Goal: Task Accomplishment & Management: Use online tool/utility

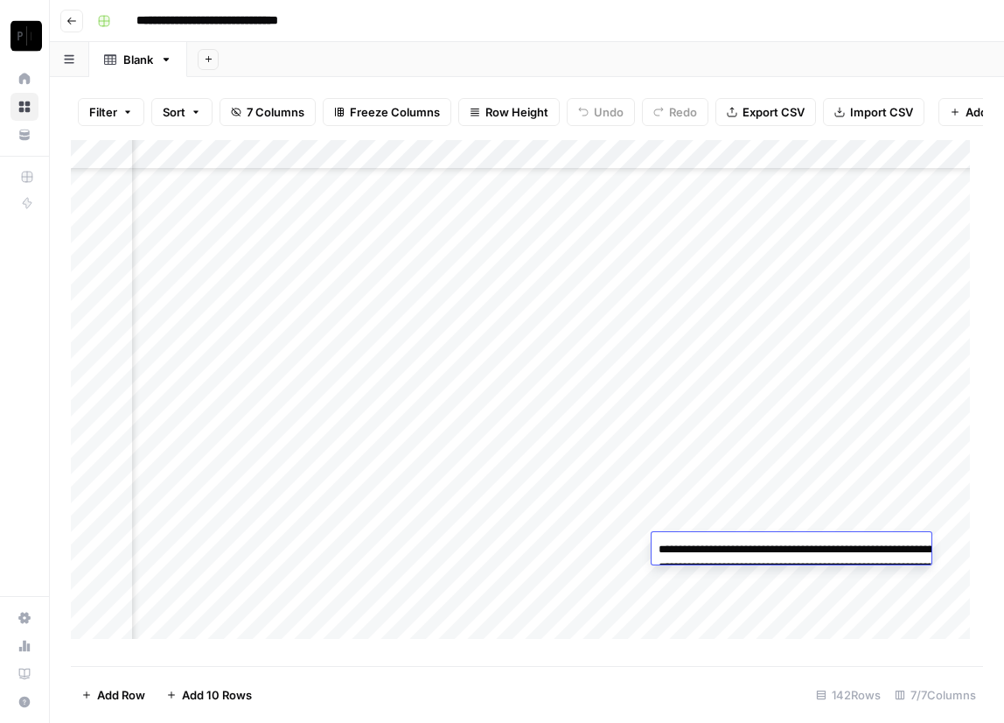
scroll to position [3783, 395]
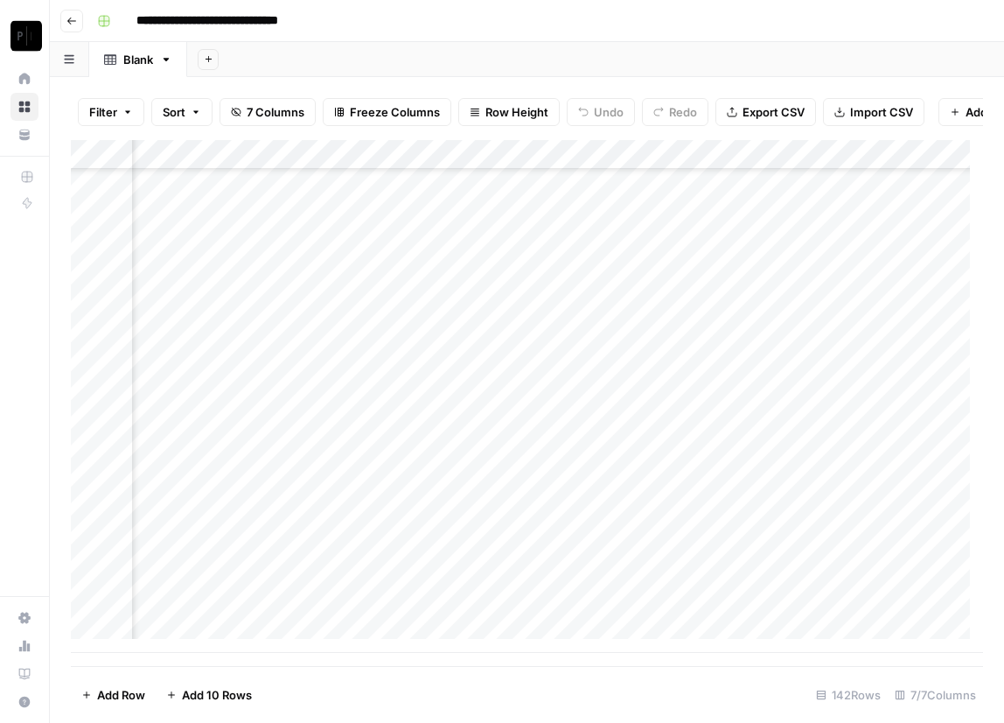
click at [333, 489] on div "Add Column" at bounding box center [527, 396] width 912 height 513
click at [647, 604] on div "Add Column" at bounding box center [527, 396] width 912 height 513
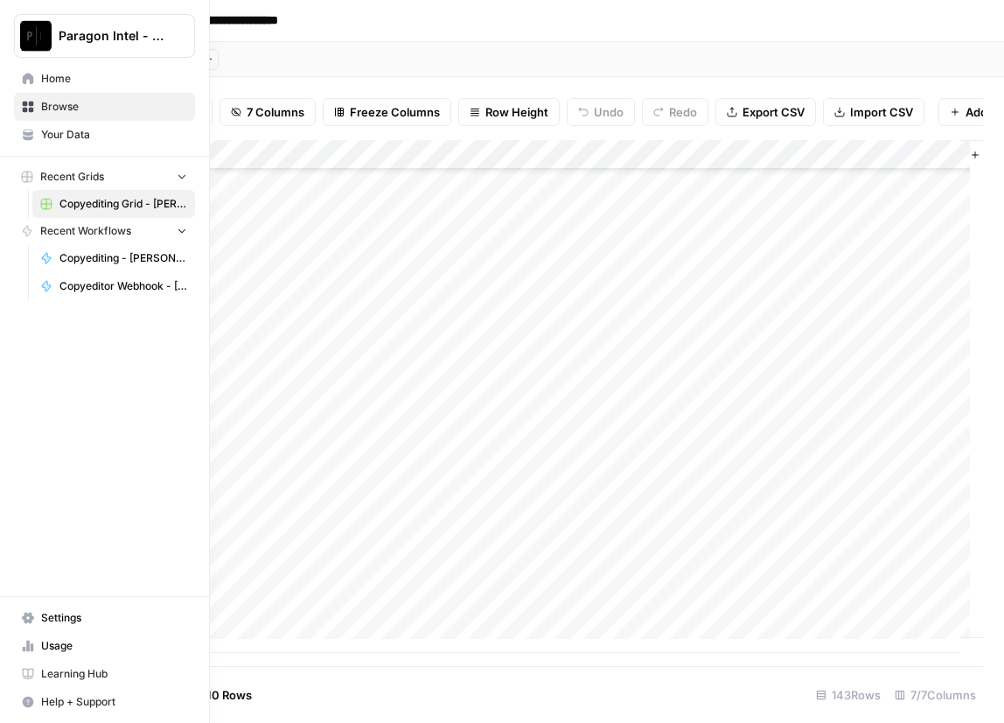
click at [58, 108] on span "Browse" at bounding box center [114, 107] width 146 height 16
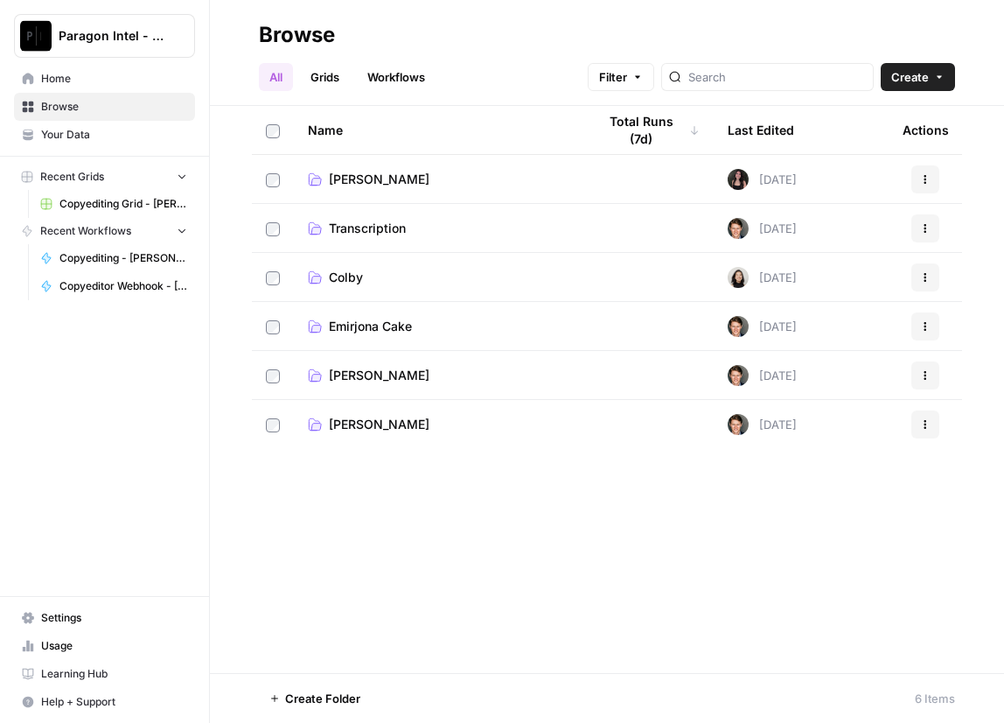
click at [374, 323] on span "Emirjona Cake" at bounding box center [370, 326] width 83 height 17
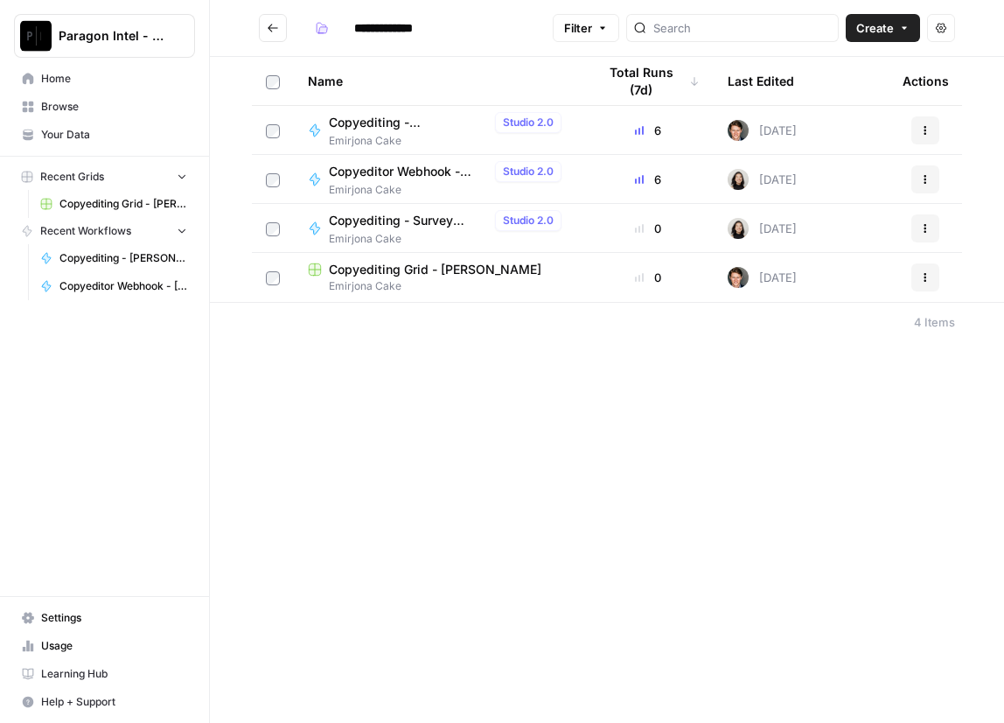
click at [385, 129] on span "Copyediting - [PERSON_NAME]" at bounding box center [408, 122] width 159 height 17
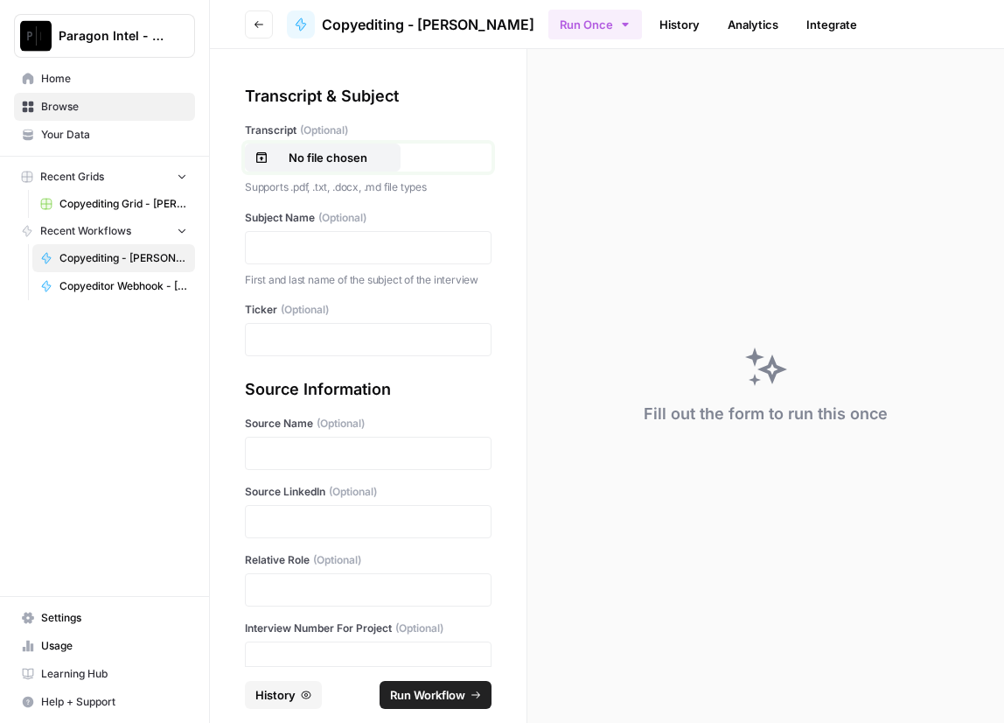
click at [353, 149] on p "No file chosen" at bounding box center [328, 157] width 112 height 17
click at [305, 239] on p at bounding box center [368, 247] width 224 height 17
click at [295, 348] on p at bounding box center [368, 339] width 224 height 17
click at [286, 461] on p at bounding box center [368, 452] width 224 height 17
click at [280, 530] on p at bounding box center [368, 521] width 224 height 17
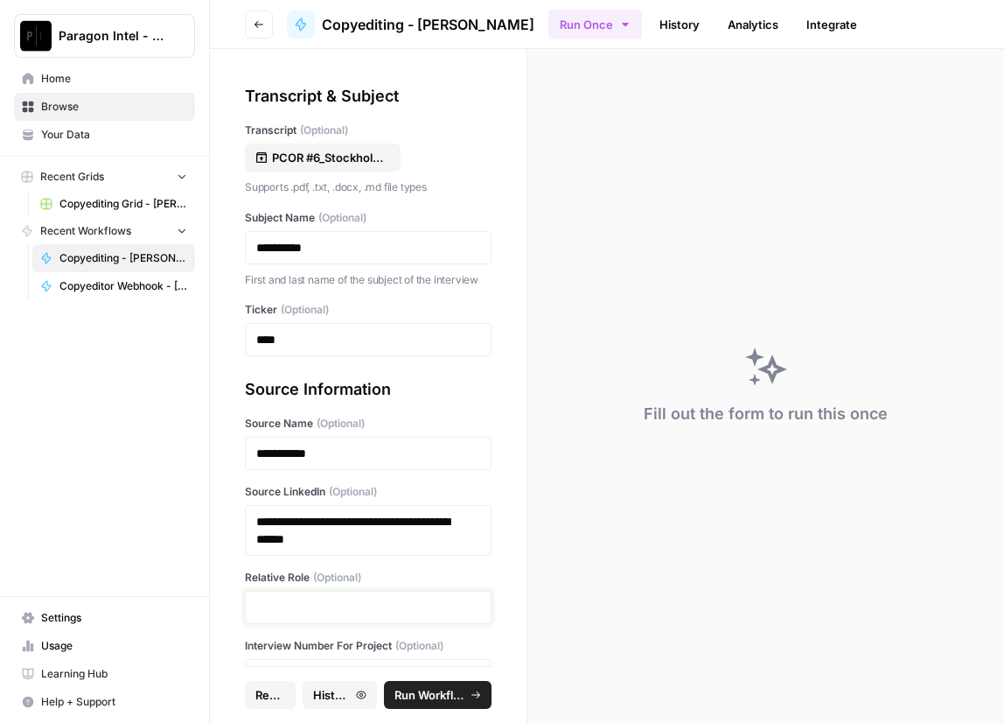
click at [276, 616] on p at bounding box center [368, 606] width 224 height 17
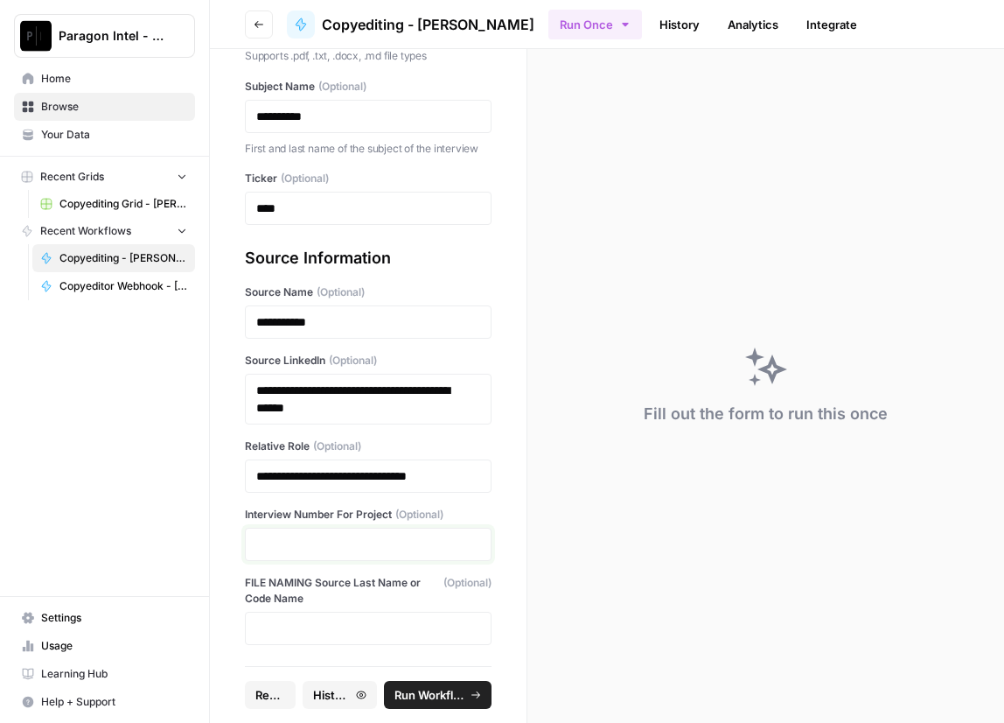
click at [313, 540] on p at bounding box center [368, 543] width 224 height 17
click at [420, 694] on span "Run Workflow" at bounding box center [430, 694] width 71 height 17
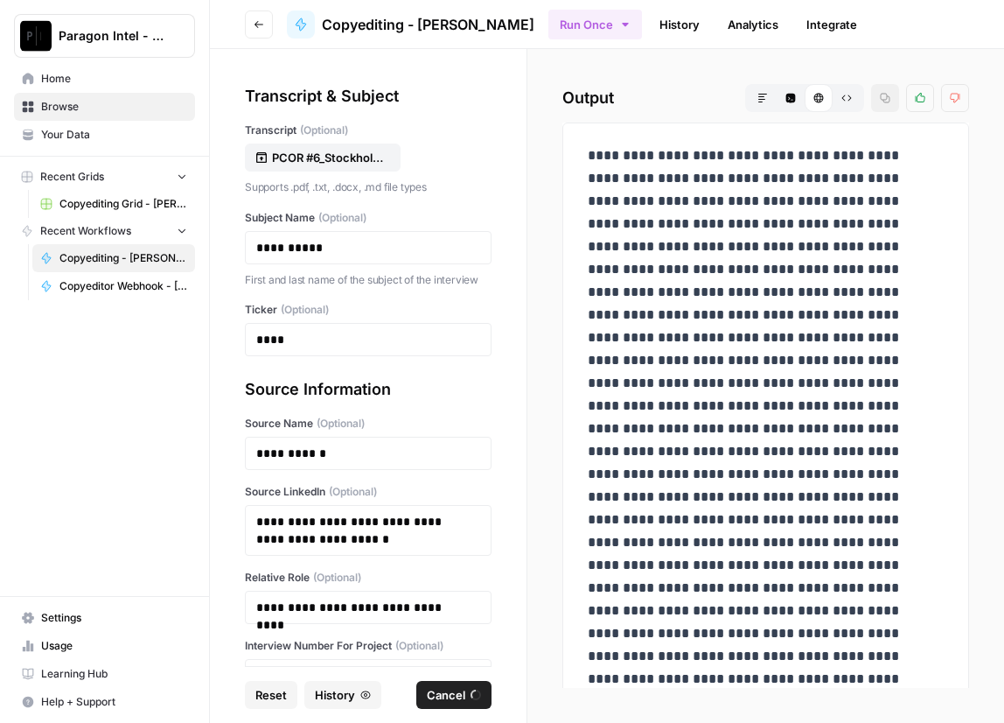
click at [266, 684] on button "Reset" at bounding box center [271, 695] width 52 height 28
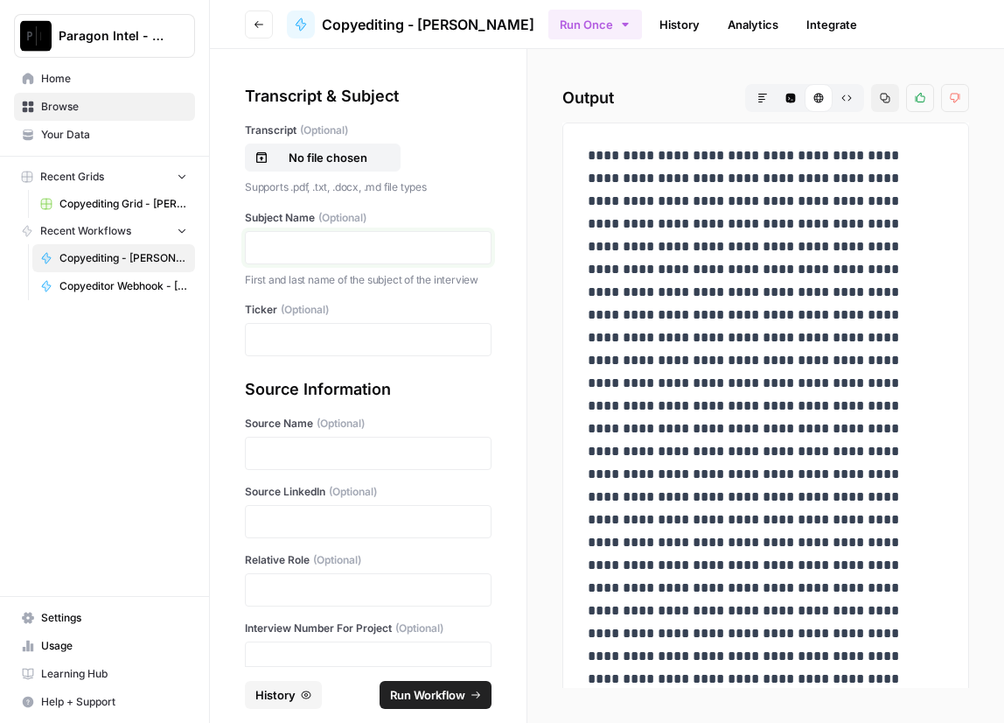
click at [311, 247] on p at bounding box center [368, 247] width 224 height 17
click at [318, 160] on p "No file chosen" at bounding box center [328, 157] width 112 height 17
click at [315, 237] on div at bounding box center [368, 247] width 247 height 33
click at [339, 252] on p at bounding box center [368, 247] width 224 height 17
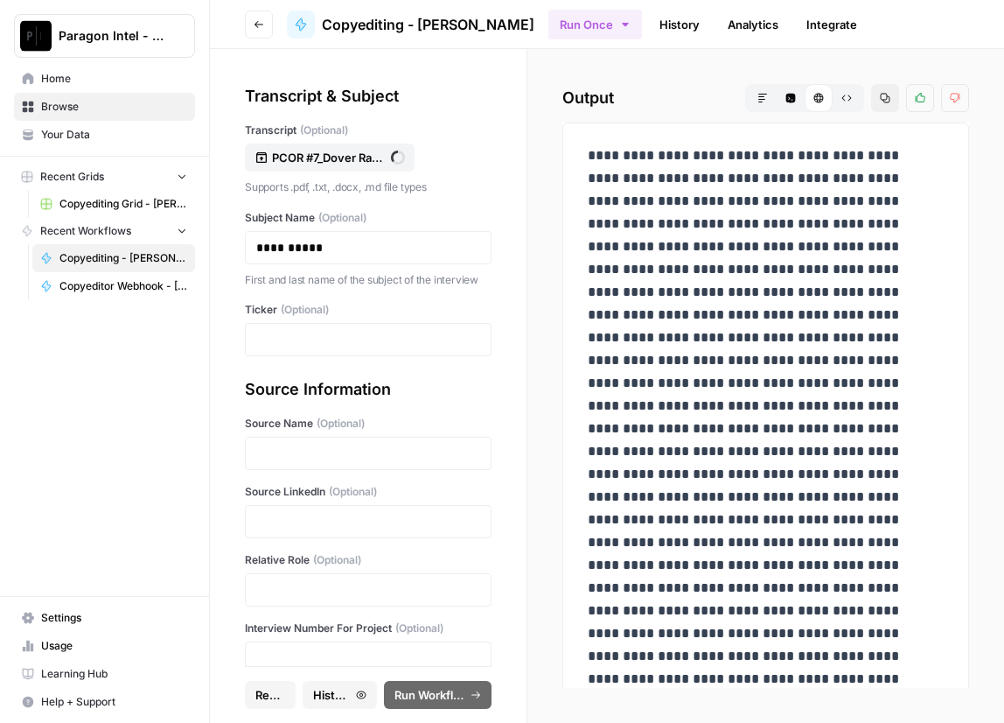
click at [325, 356] on div at bounding box center [368, 339] width 247 height 33
click at [339, 356] on div at bounding box center [368, 339] width 247 height 33
click at [317, 348] on p at bounding box center [368, 339] width 224 height 17
click at [315, 460] on p at bounding box center [368, 452] width 224 height 17
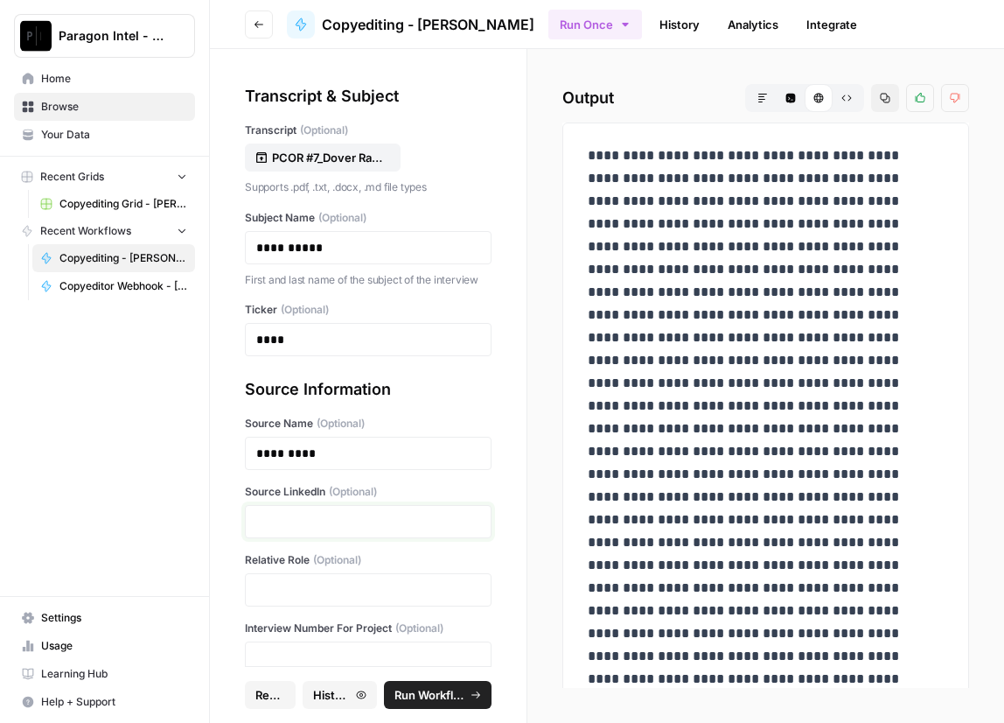
click at [317, 530] on p at bounding box center [368, 521] width 224 height 17
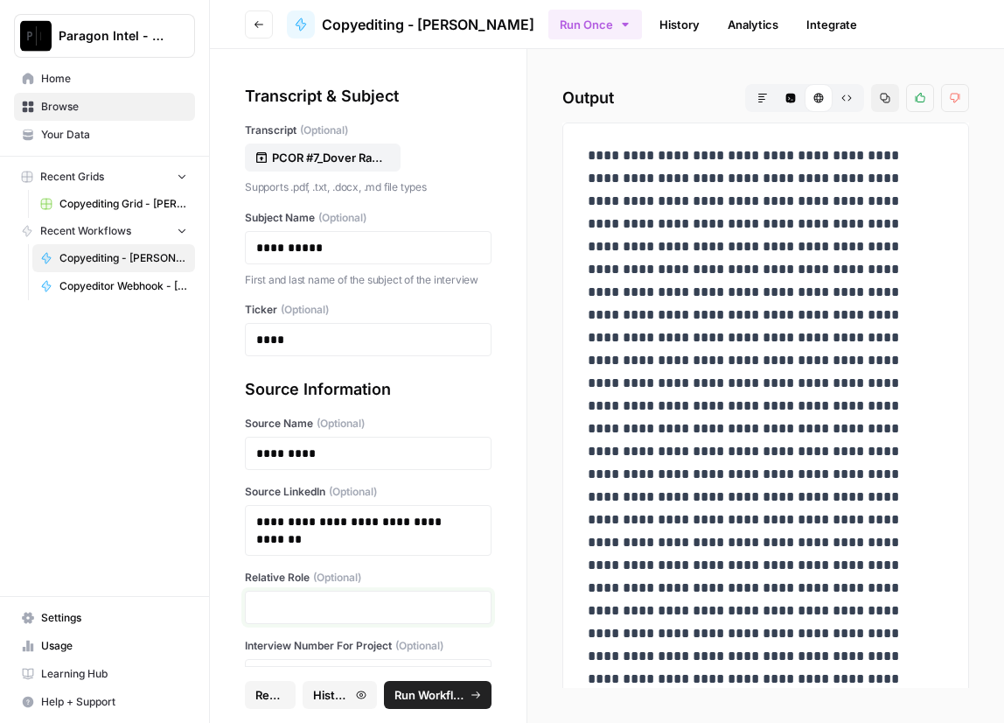
click at [312, 616] on p at bounding box center [368, 606] width 224 height 17
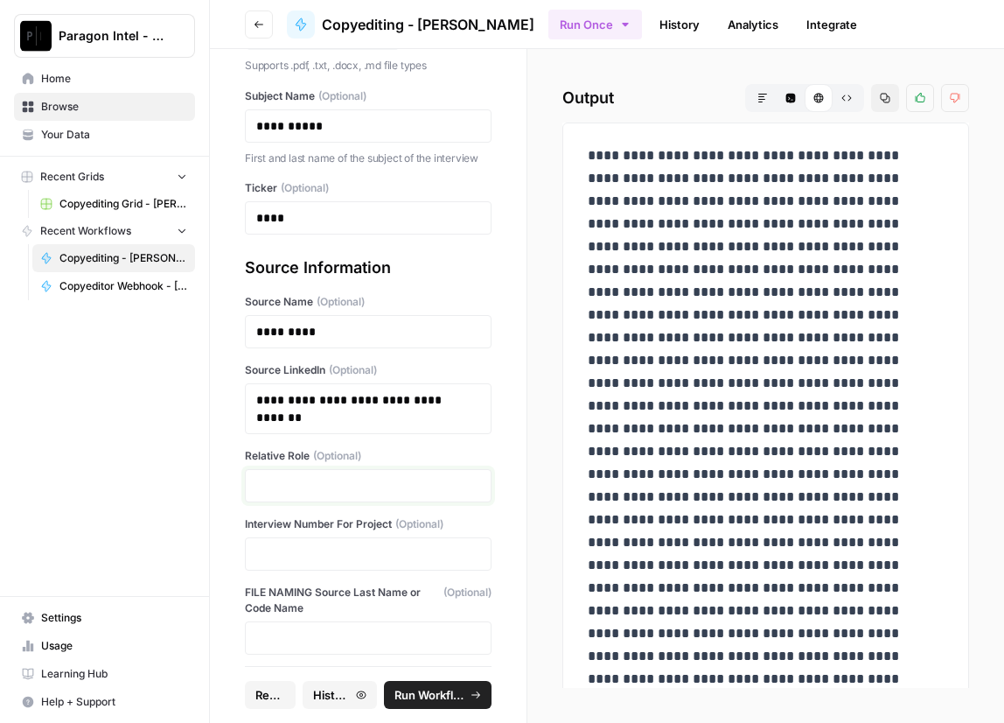
scroll to position [146, 0]
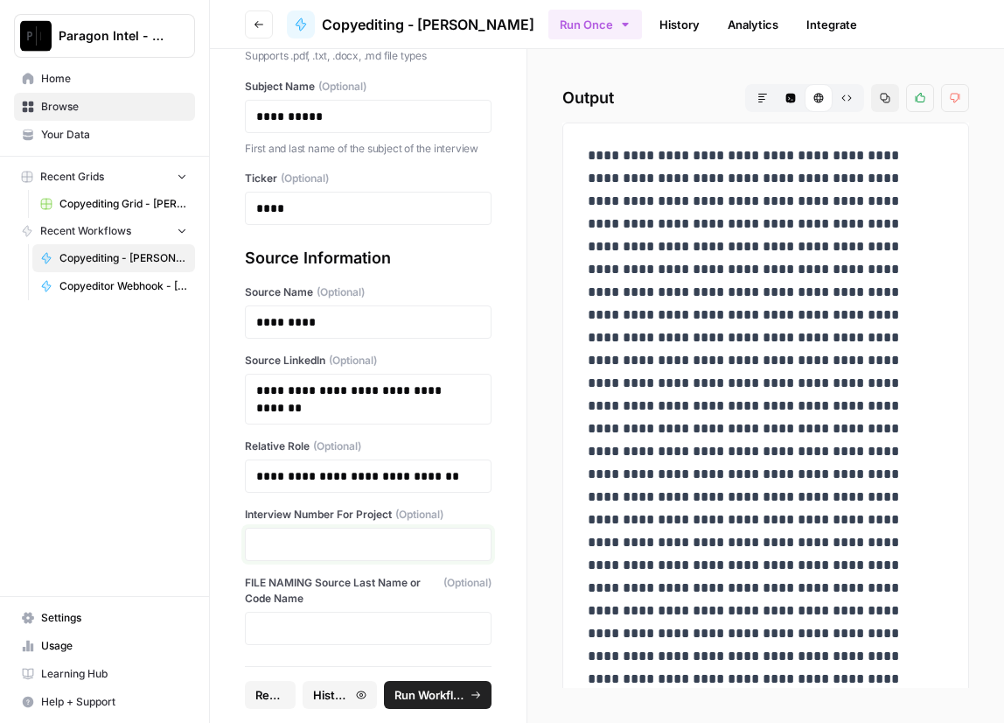
click at [336, 543] on p at bounding box center [368, 543] width 224 height 17
click at [443, 690] on span "Run Workflow" at bounding box center [430, 694] width 71 height 17
click at [103, 350] on div "Paragon Intel - Copyediting Home Browse Your Data Recent Grids Copyediting Grid…" at bounding box center [104, 361] width 209 height 723
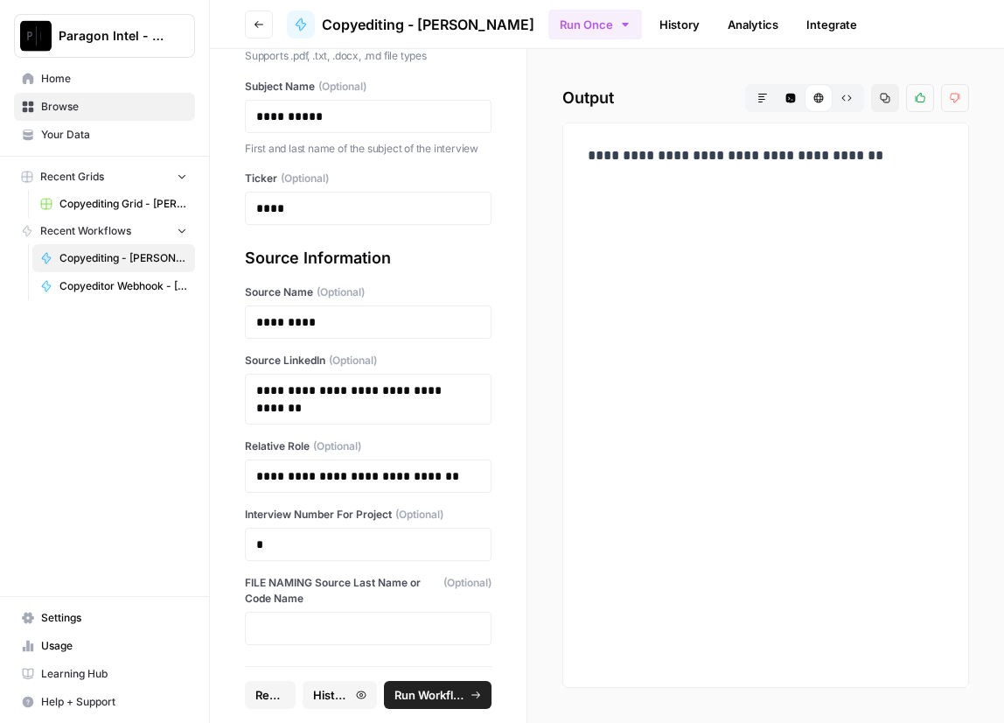
click at [499, 580] on div "**********" at bounding box center [368, 357] width 317 height 617
click at [77, 113] on span "Browse" at bounding box center [114, 107] width 146 height 16
